Goal: Find specific page/section: Find specific page/section

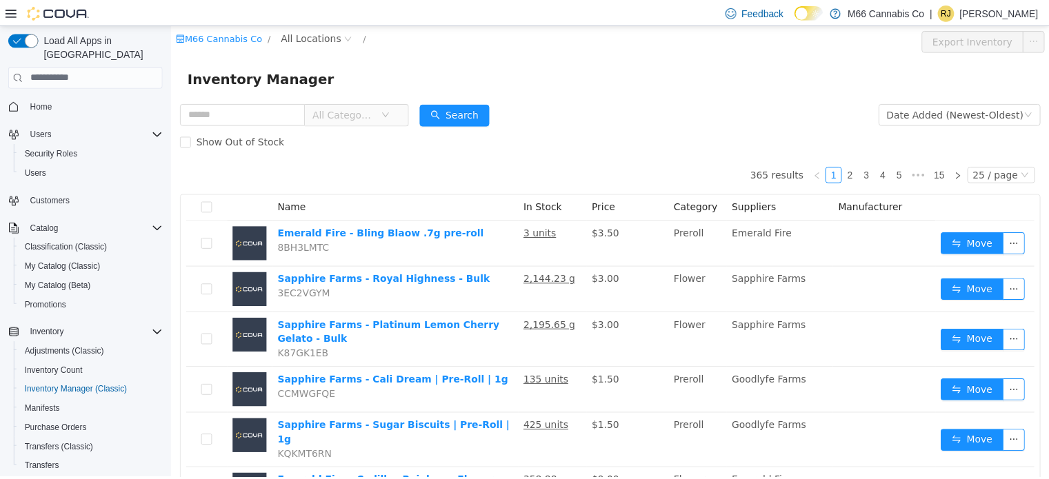
scroll to position [196, 0]
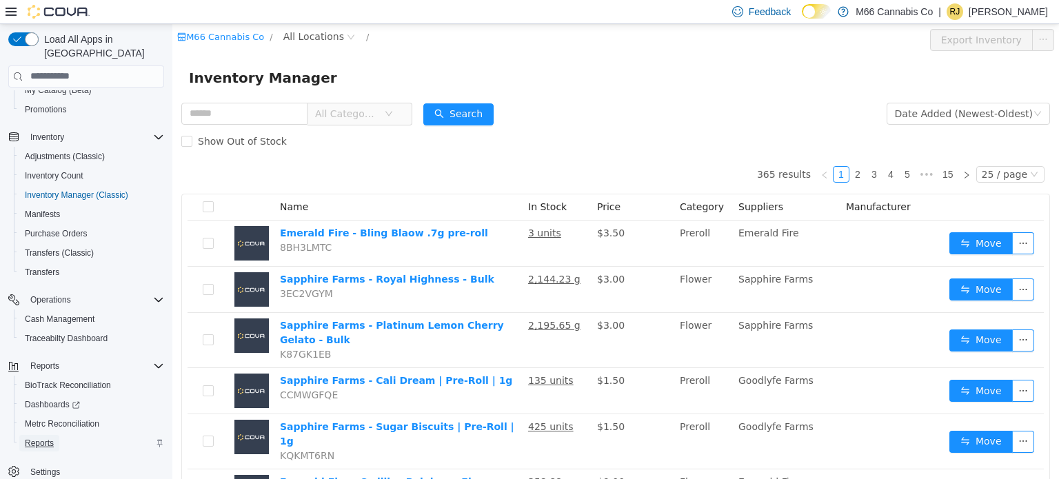
click at [40, 438] on span "Reports" at bounding box center [39, 443] width 29 height 11
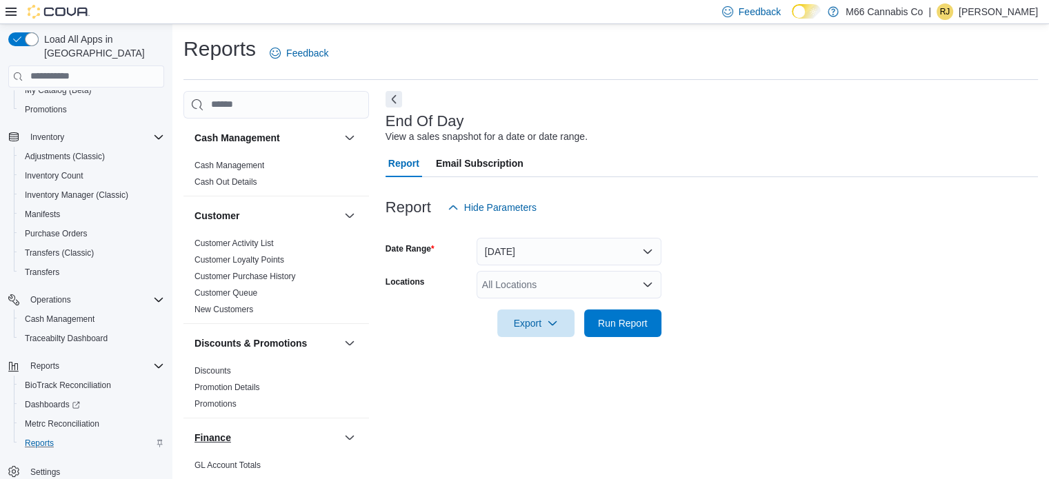
scroll to position [9, 0]
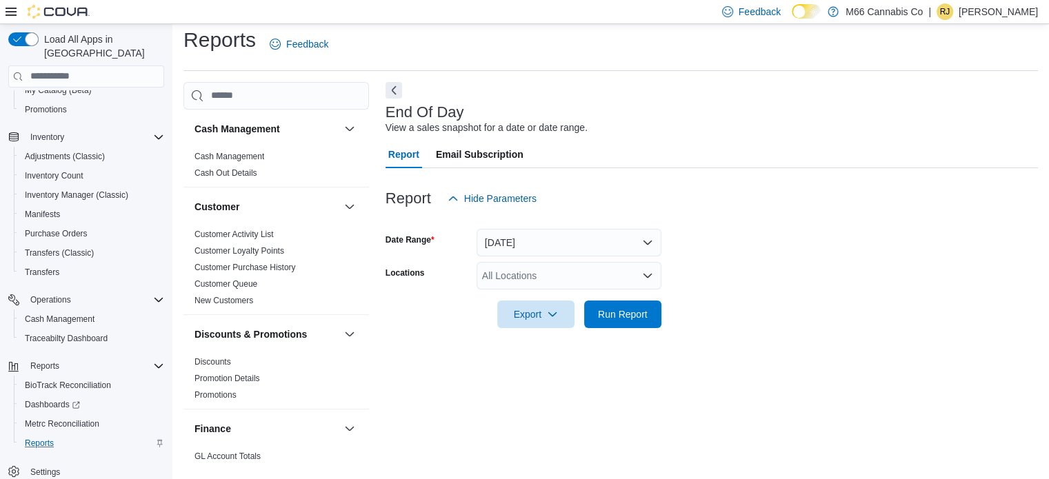
click at [599, 270] on div "All Locations" at bounding box center [568, 276] width 185 height 28
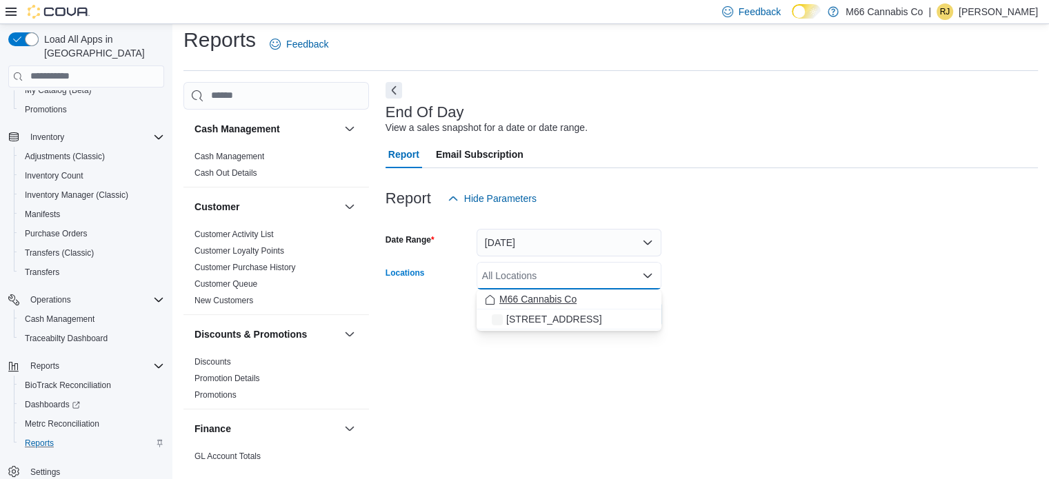
click at [560, 297] on span "M66 Cannabis Co" at bounding box center [537, 299] width 77 height 14
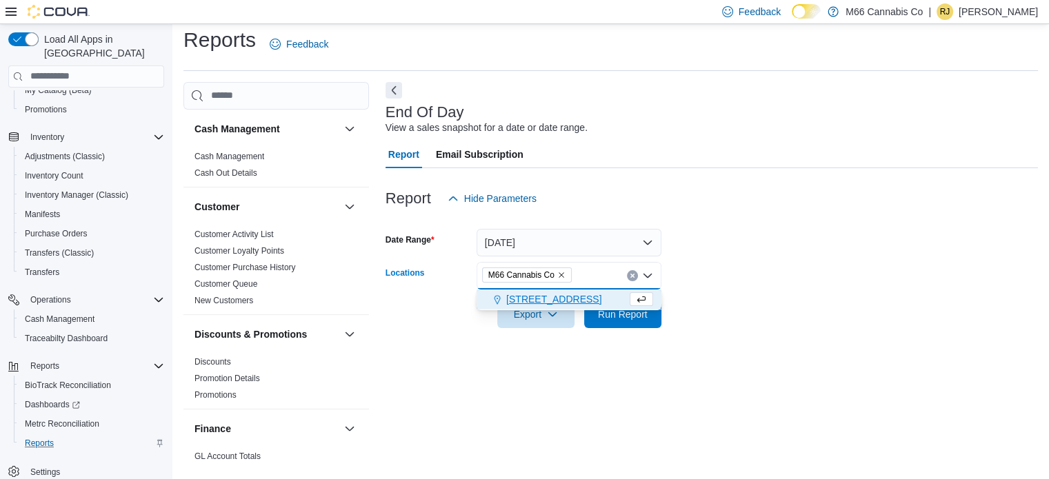
click at [563, 301] on span "[STREET_ADDRESS]" at bounding box center [553, 299] width 95 height 14
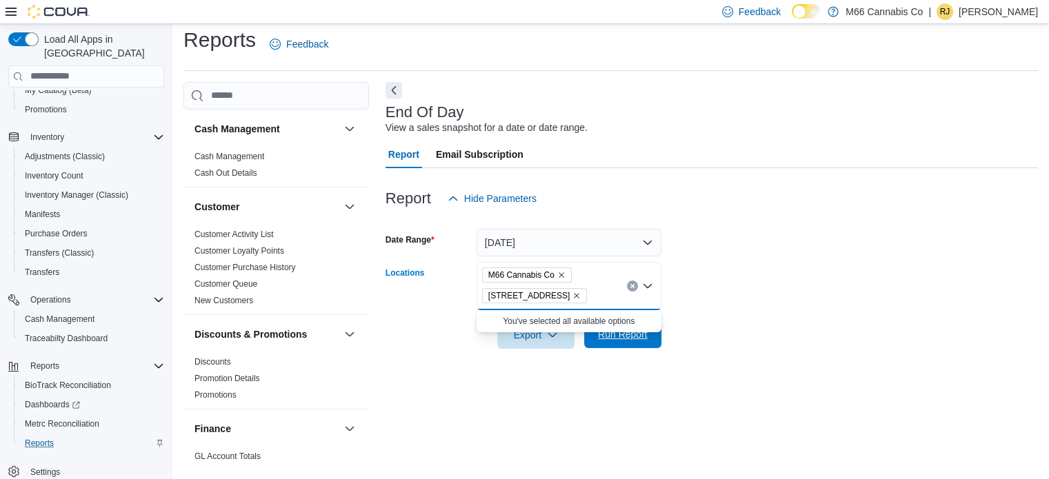
click at [594, 336] on span "Run Report" at bounding box center [622, 335] width 61 height 28
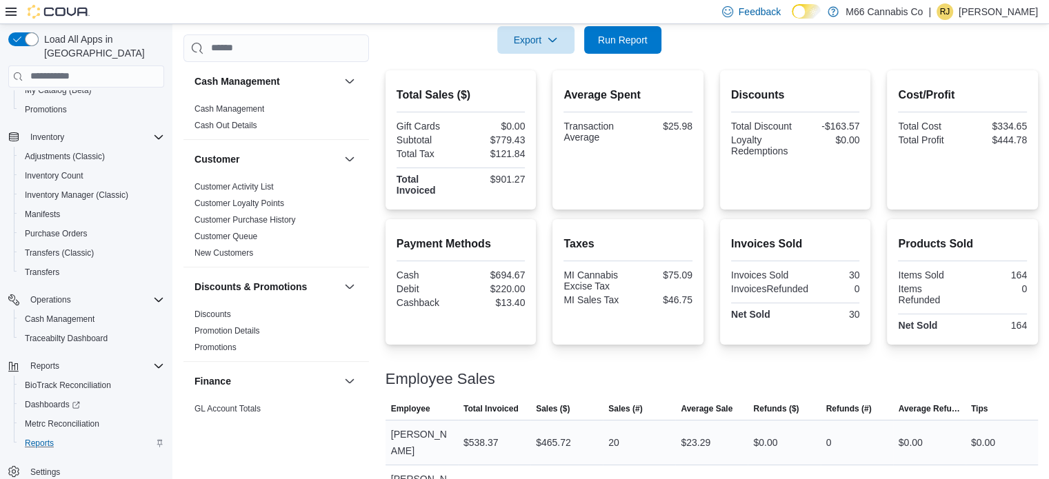
scroll to position [328, 0]
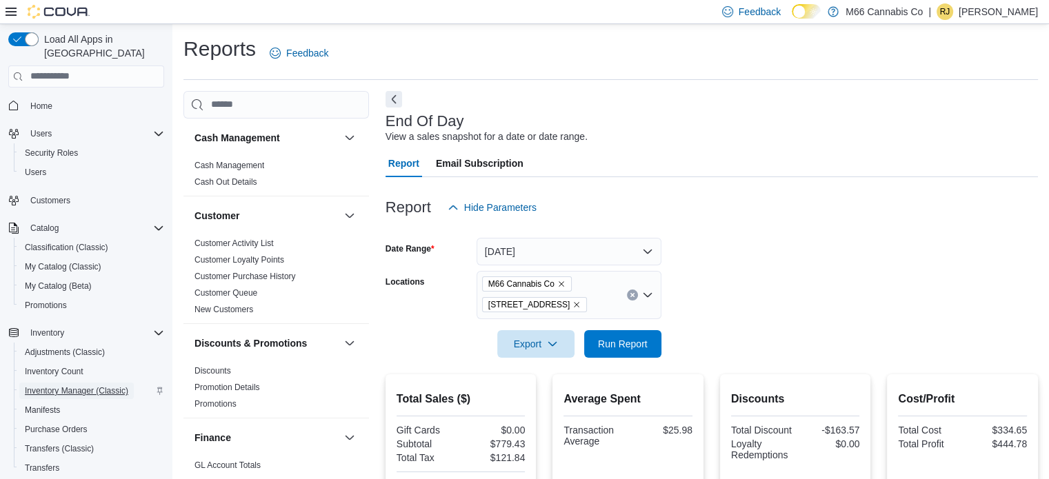
click at [80, 385] on span "Inventory Manager (Classic)" at bounding box center [76, 390] width 103 height 11
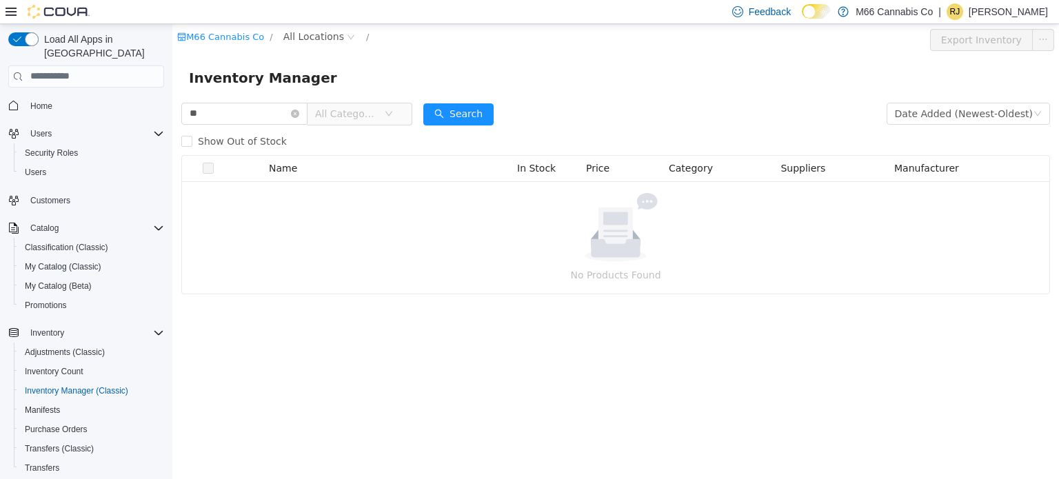
type input "*"
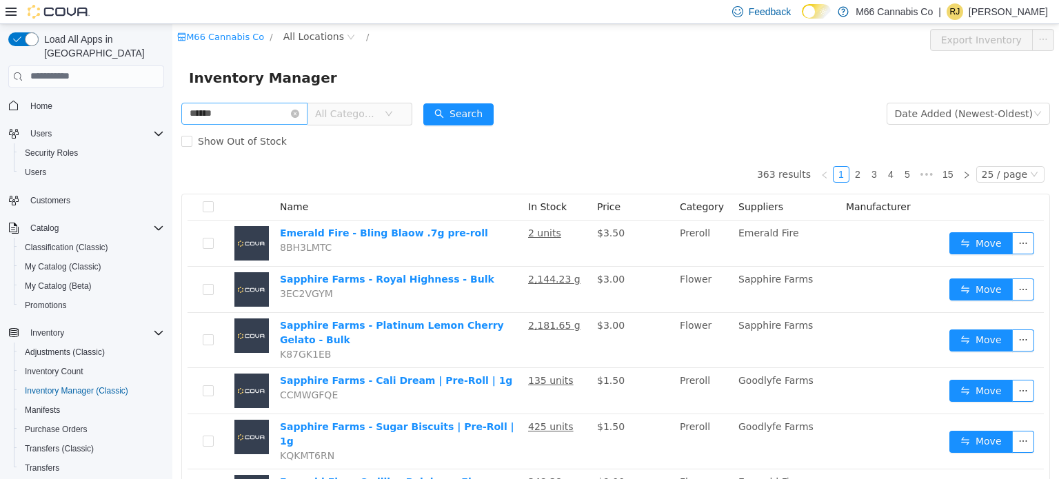
type input "**********"
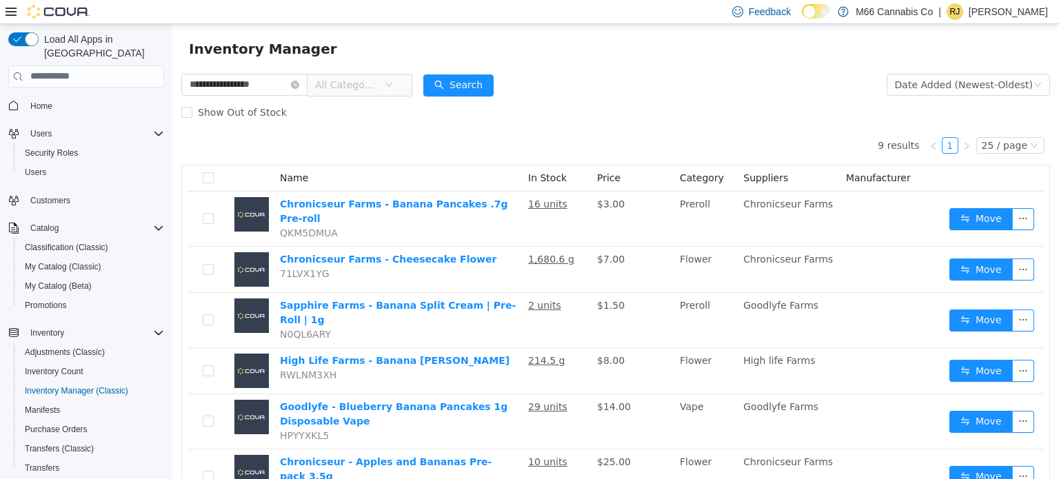
scroll to position [14, 0]
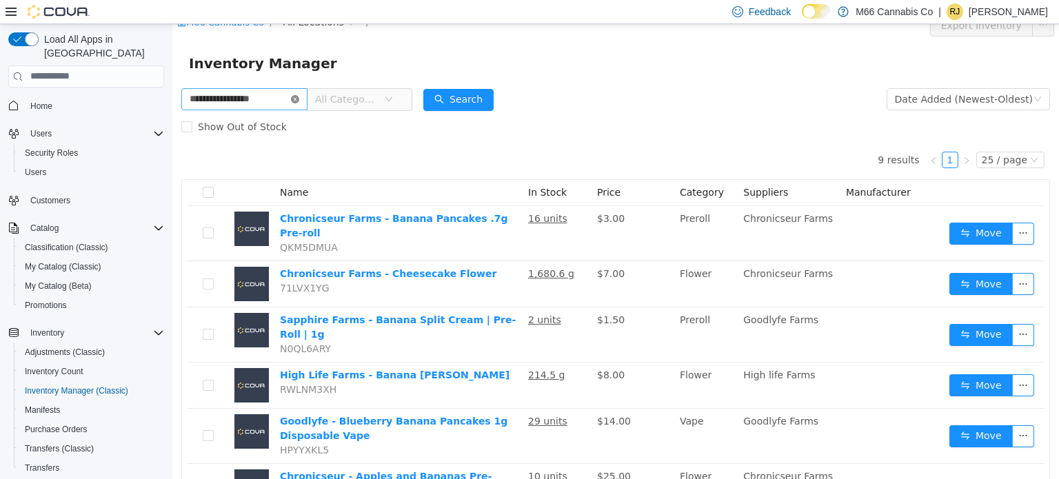
click at [299, 98] on icon "icon: close-circle" at bounding box center [295, 98] width 8 height 8
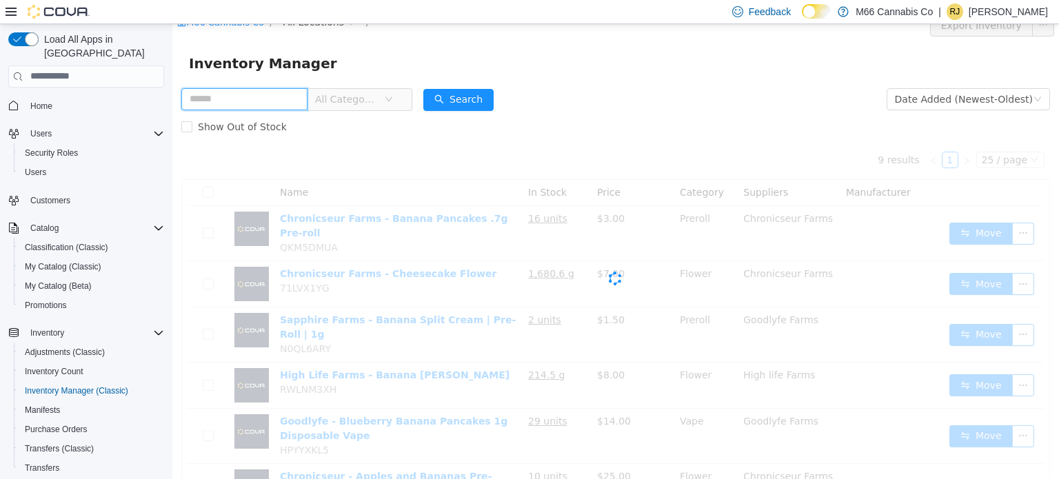
click at [307, 98] on input "text" at bounding box center [244, 99] width 126 height 22
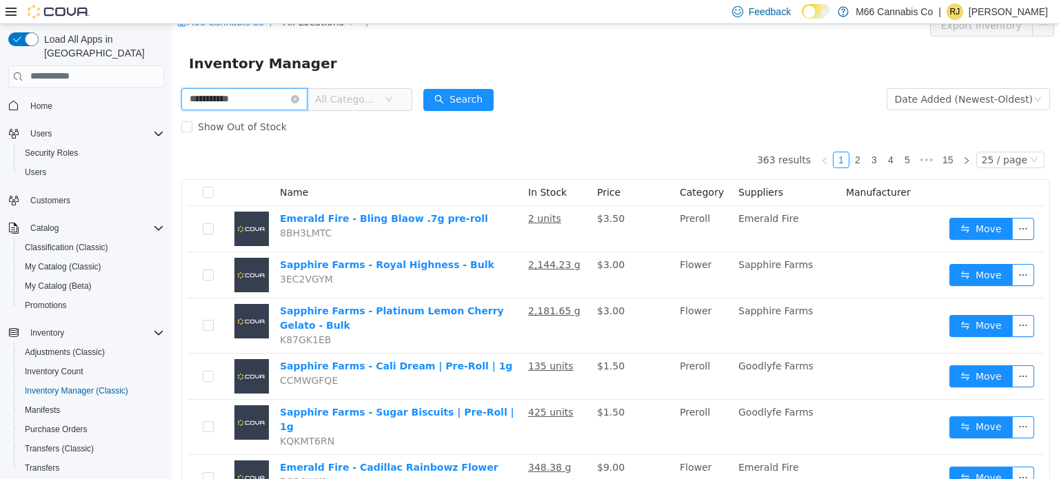
type input "**********"
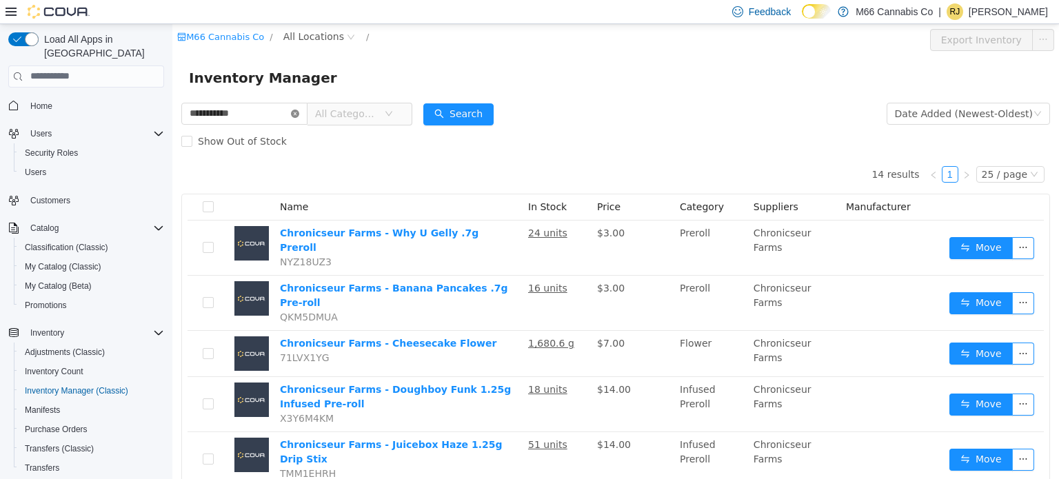
click at [299, 110] on icon "icon: close-circle" at bounding box center [295, 113] width 8 height 8
